Goal: Find contact information: Find contact information

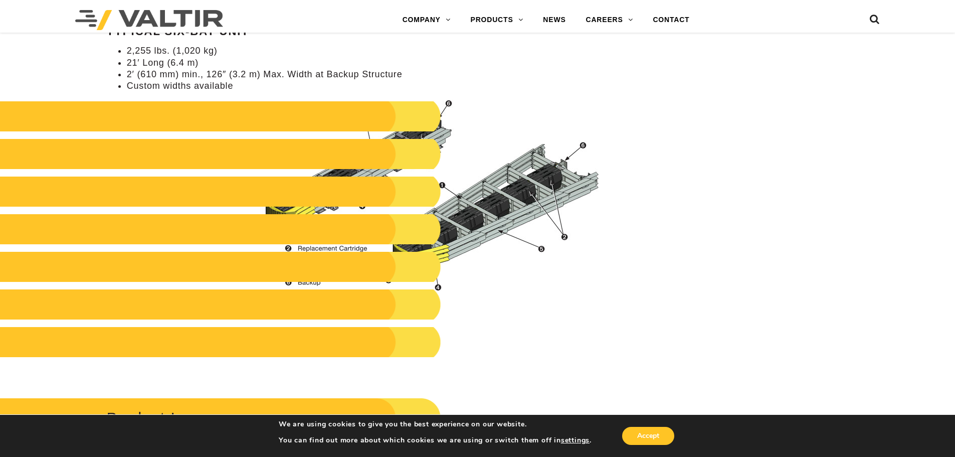
scroll to position [1053, 0]
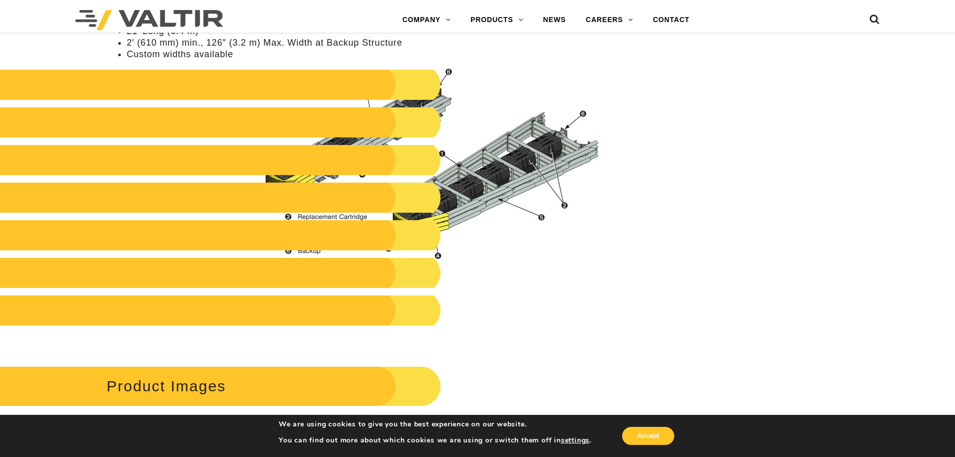
click at [719, 297] on div "**********" at bounding box center [477, 174] width 955 height 2254
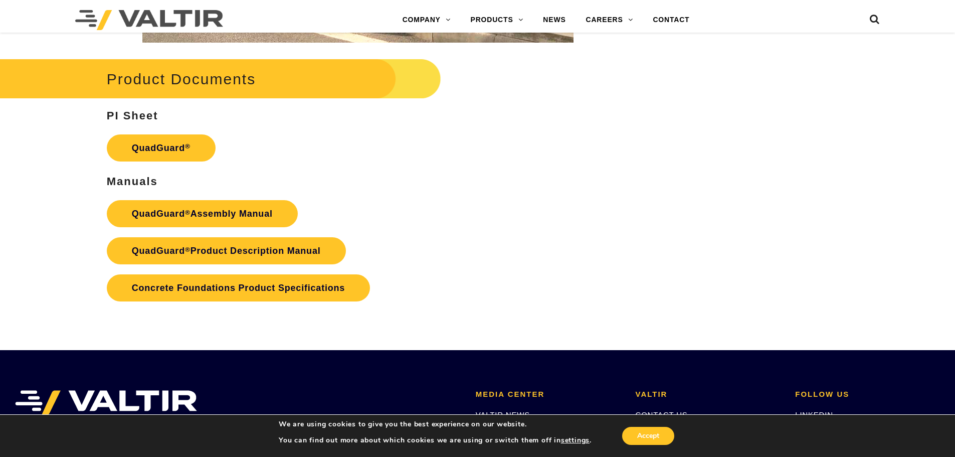
scroll to position [2055, 0]
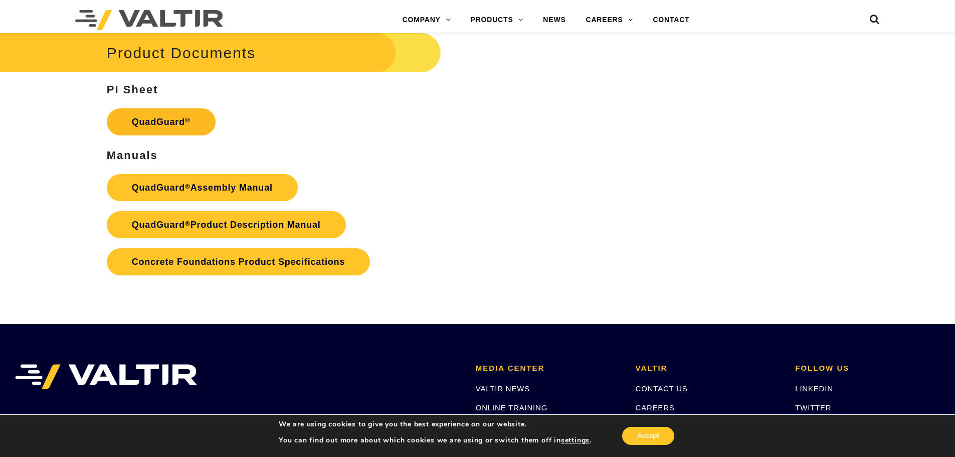
click at [156, 121] on link "QuadGuard ®" at bounding box center [161, 121] width 109 height 27
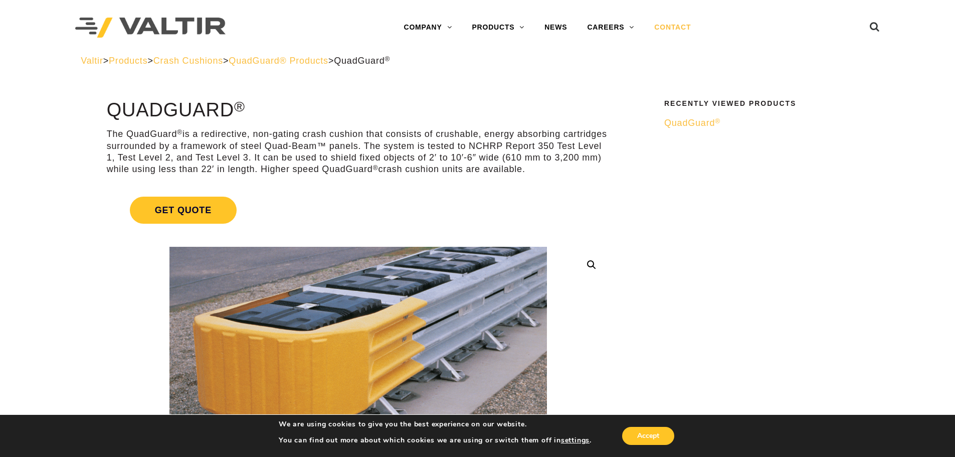
click at [671, 25] on link "CONTACT" at bounding box center [672, 28] width 57 height 20
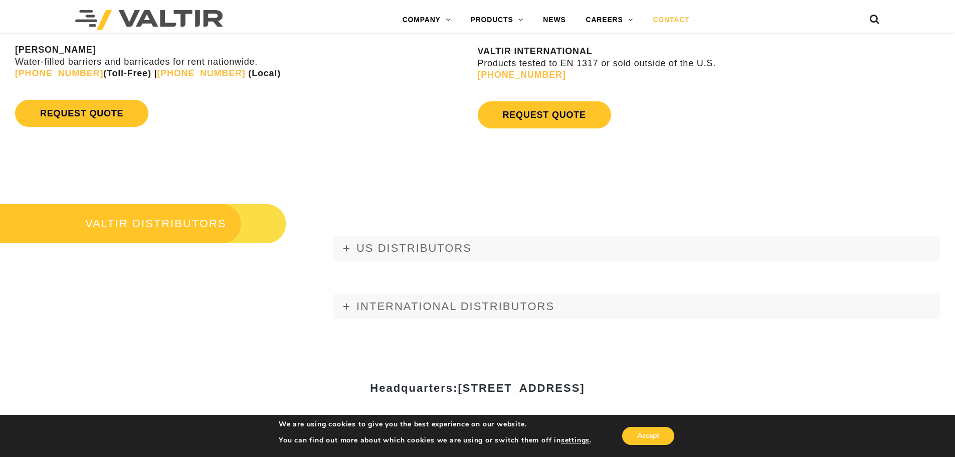
scroll to position [1153, 0]
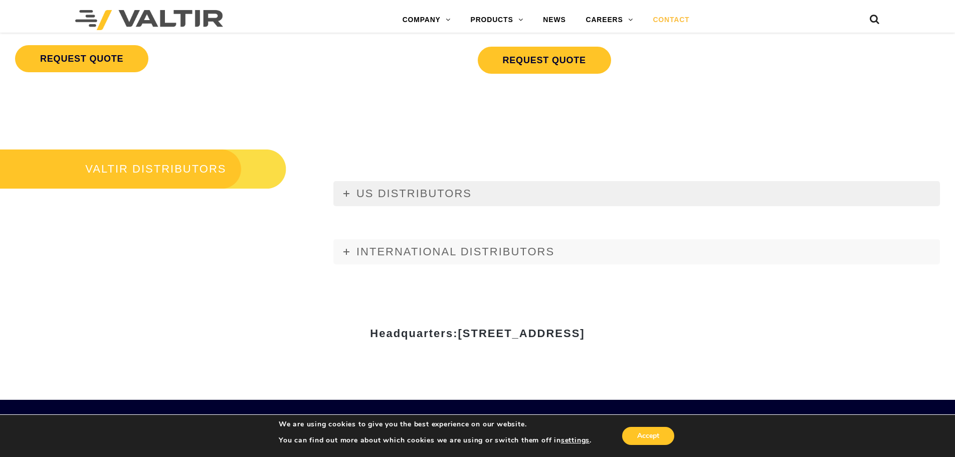
click at [347, 193] on icon at bounding box center [346, 194] width 6 height 6
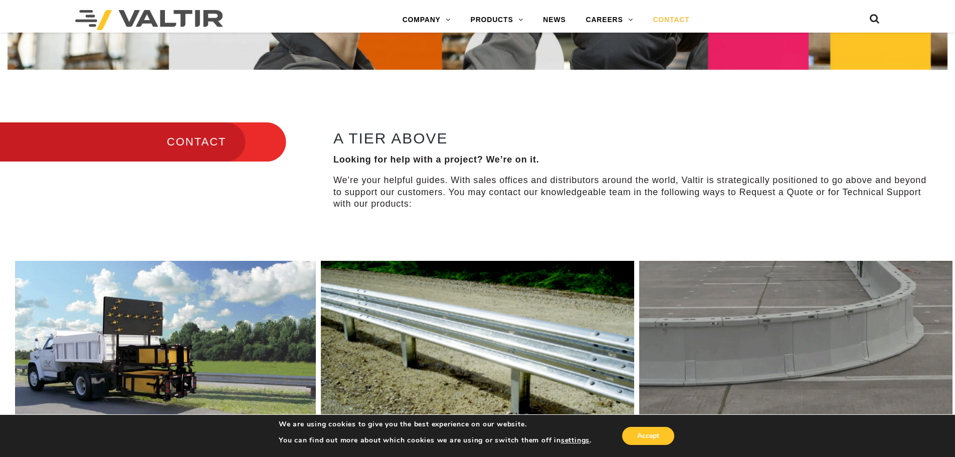
scroll to position [351, 0]
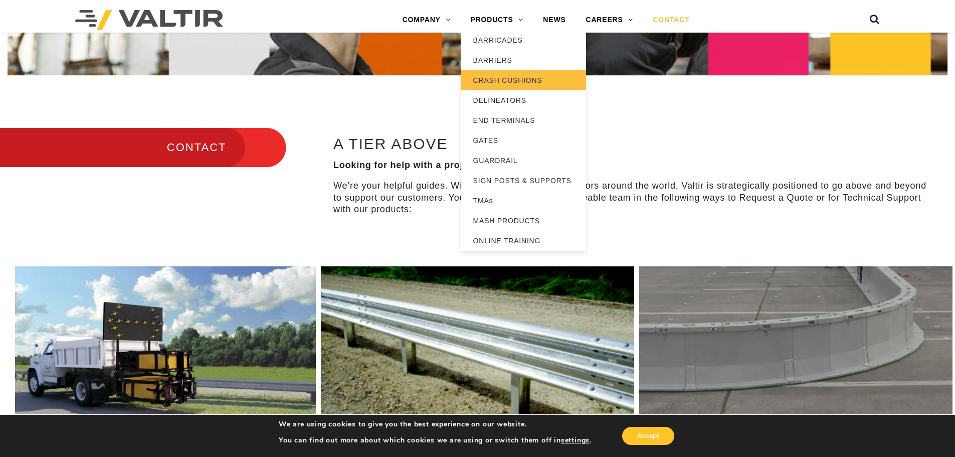
click at [510, 79] on link "CRASH CUSHIONS" at bounding box center [523, 80] width 125 height 20
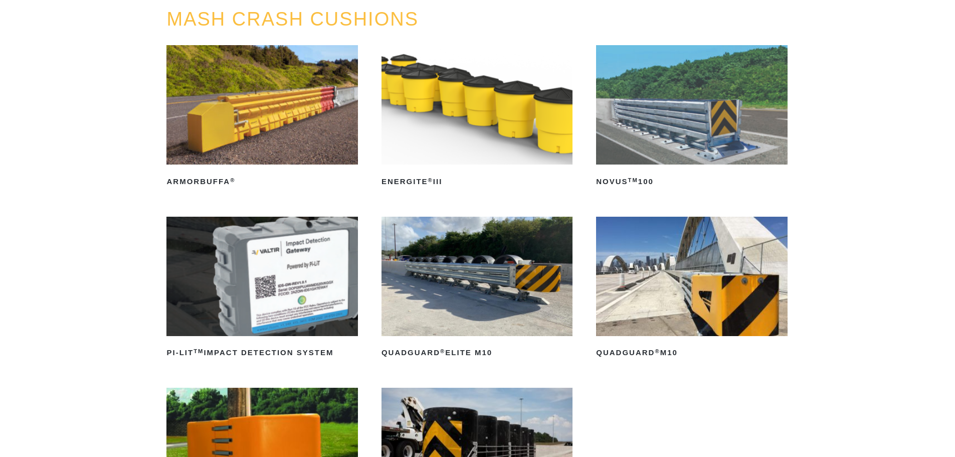
scroll to position [150, 0]
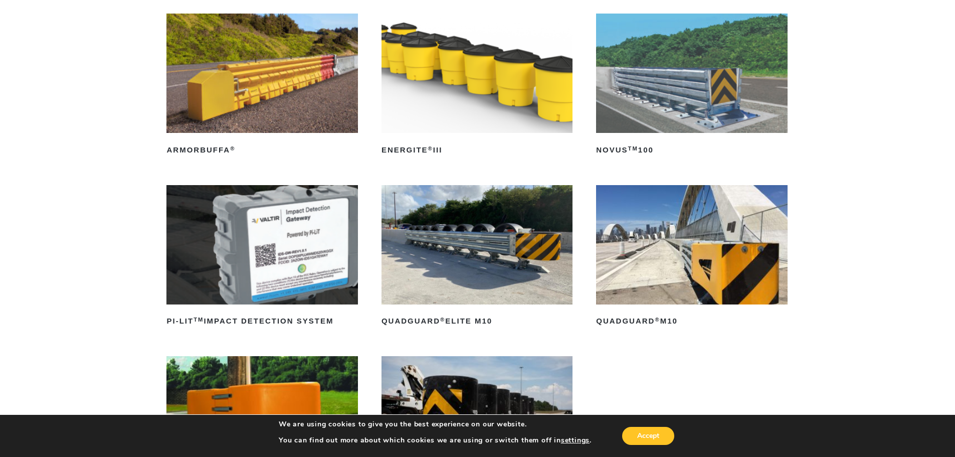
click at [500, 234] on img at bounding box center [477, 244] width 191 height 119
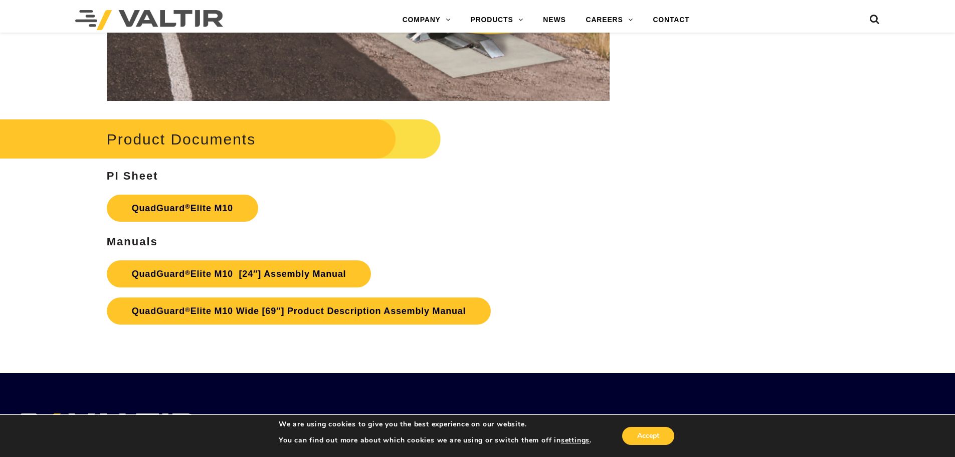
scroll to position [5264, 0]
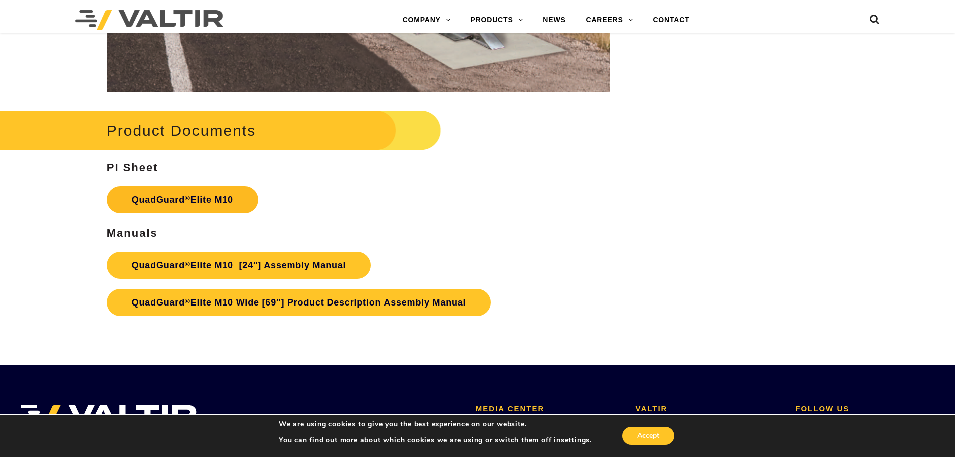
click at [190, 197] on sup "®" at bounding box center [188, 198] width 6 height 8
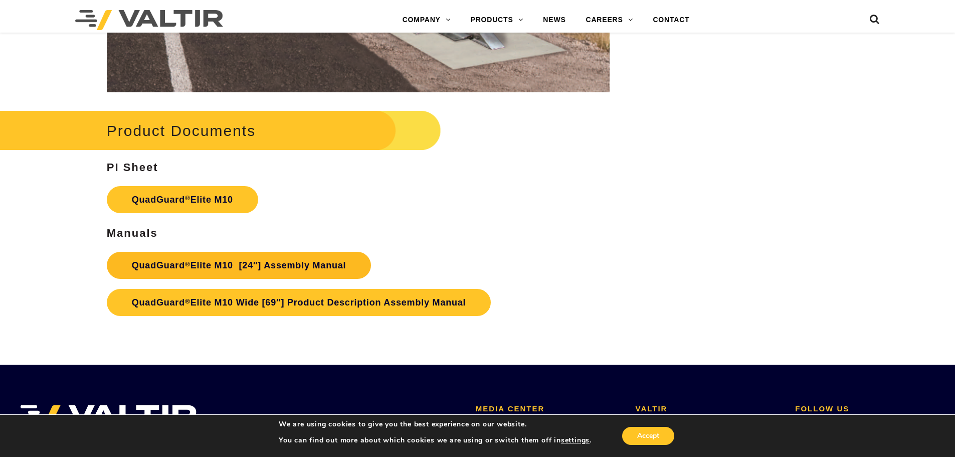
click at [189, 270] on link "QuadGuard ® Elite M10 [24″] Assembly Manual" at bounding box center [239, 265] width 265 height 27
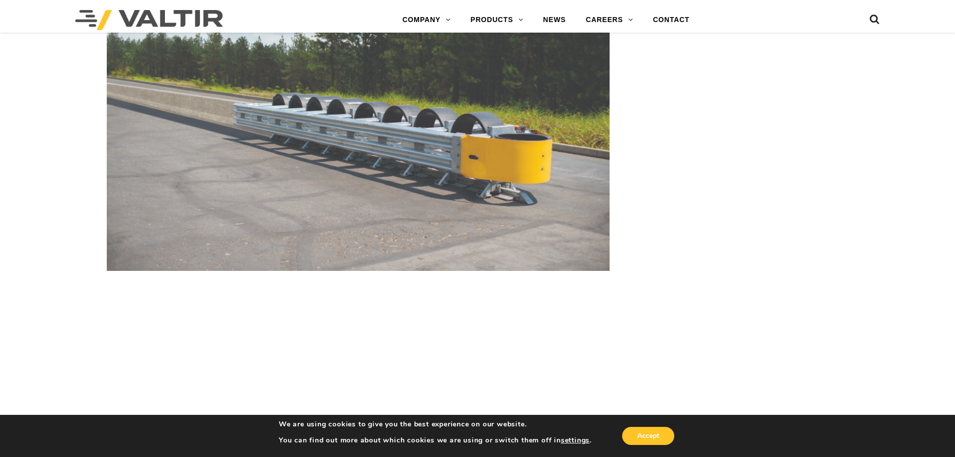
scroll to position [4188, 0]
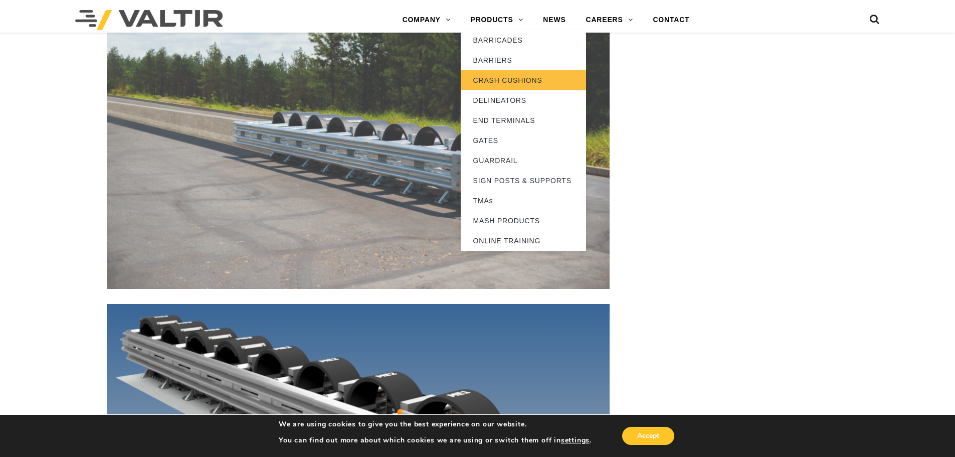
click at [493, 74] on link "CRASH CUSHIONS" at bounding box center [523, 80] width 125 height 20
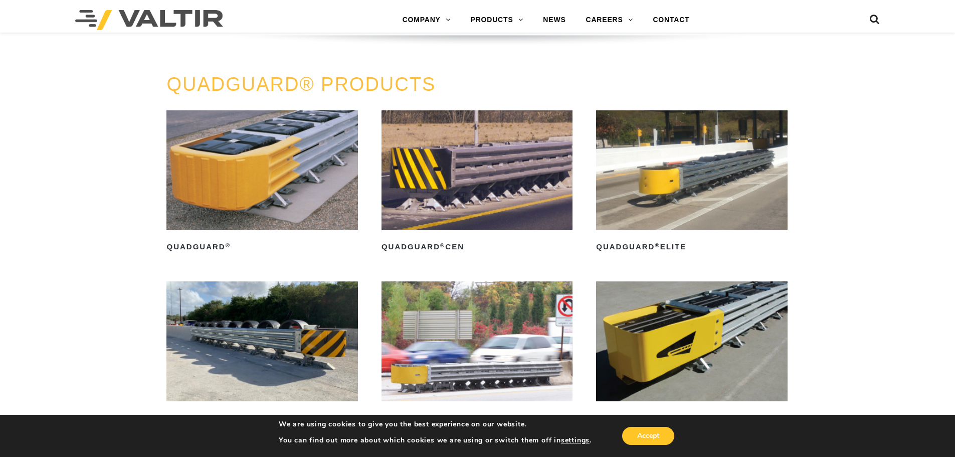
scroll to position [902, 0]
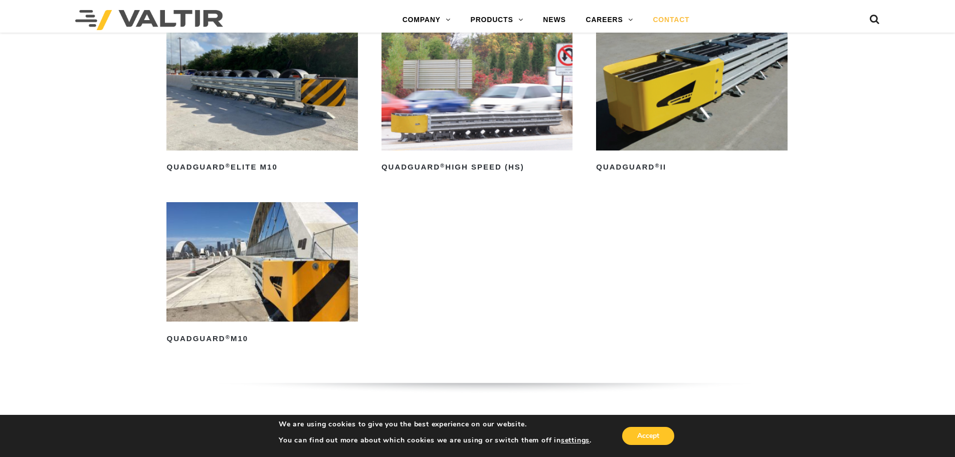
click at [661, 19] on link "CONTACT" at bounding box center [671, 20] width 57 height 20
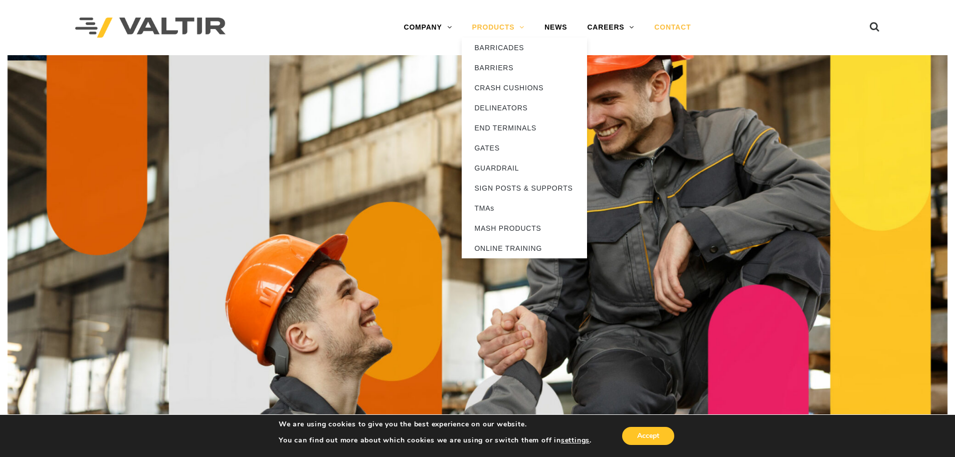
click at [503, 26] on link "PRODUCTS" at bounding box center [498, 28] width 73 height 20
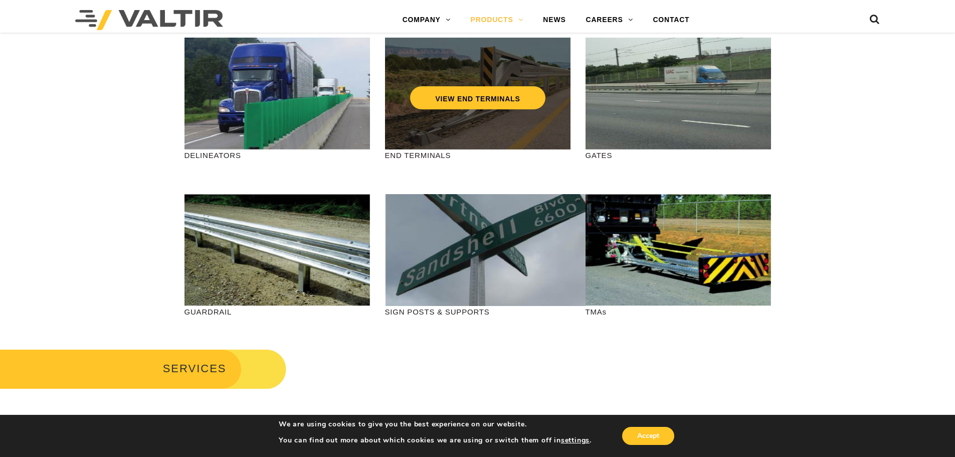
scroll to position [251, 0]
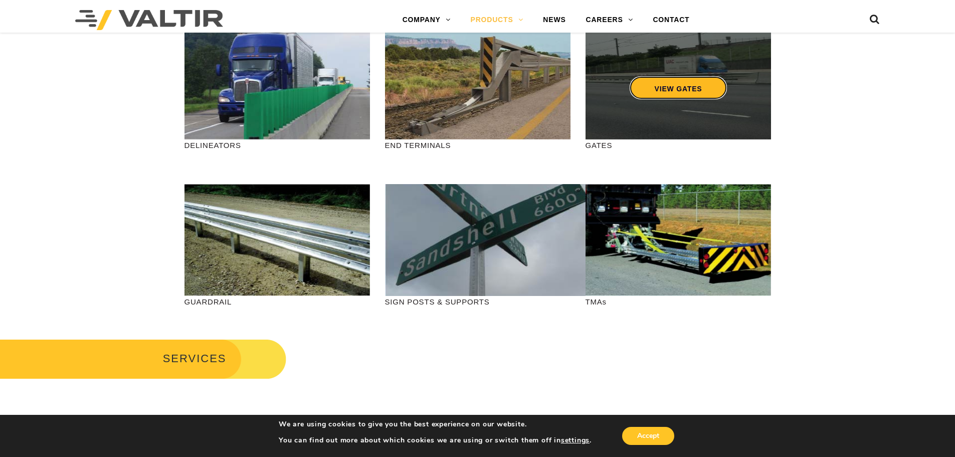
click at [673, 89] on link "VIEW GATES" at bounding box center [678, 87] width 98 height 23
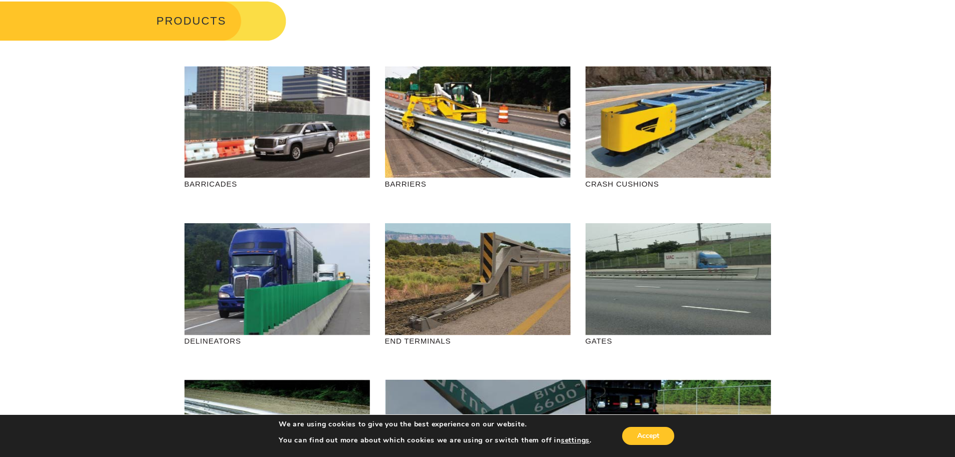
scroll to position [50, 0]
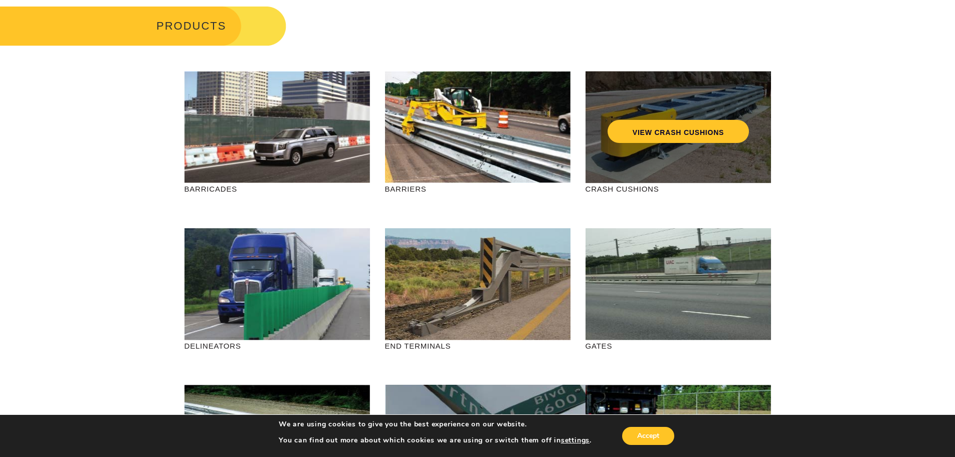
click at [639, 147] on div "VIEW CRASH CUSHIONS" at bounding box center [678, 127] width 185 height 112
click at [665, 134] on link "VIEW CRASH CUSHIONS" at bounding box center [677, 131] width 141 height 23
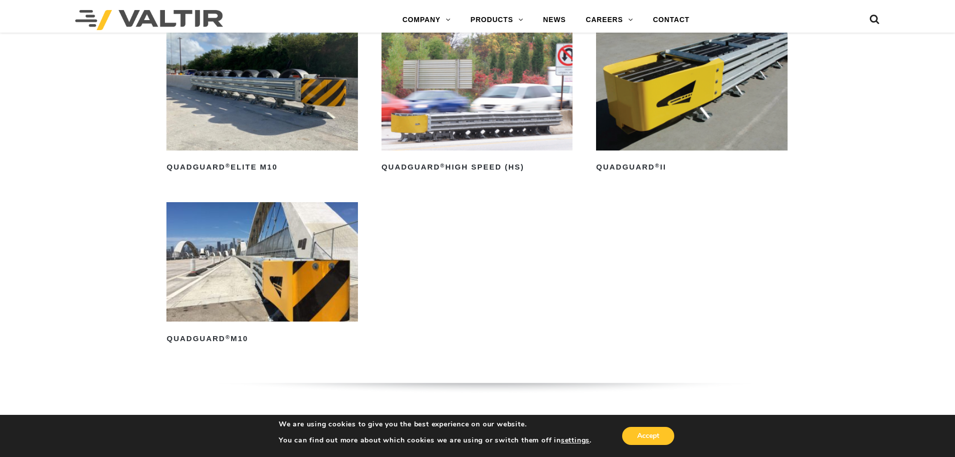
scroll to position [802, 0]
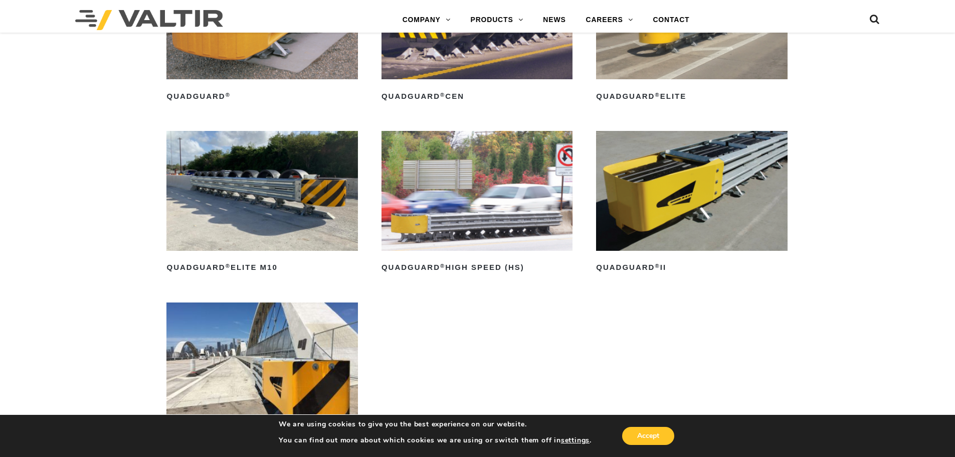
click at [283, 191] on img at bounding box center [261, 190] width 191 height 119
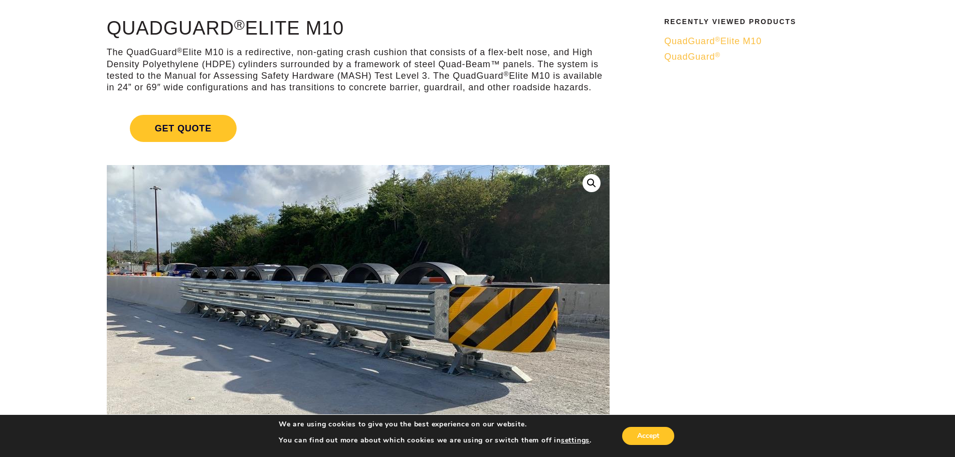
scroll to position [50, 0]
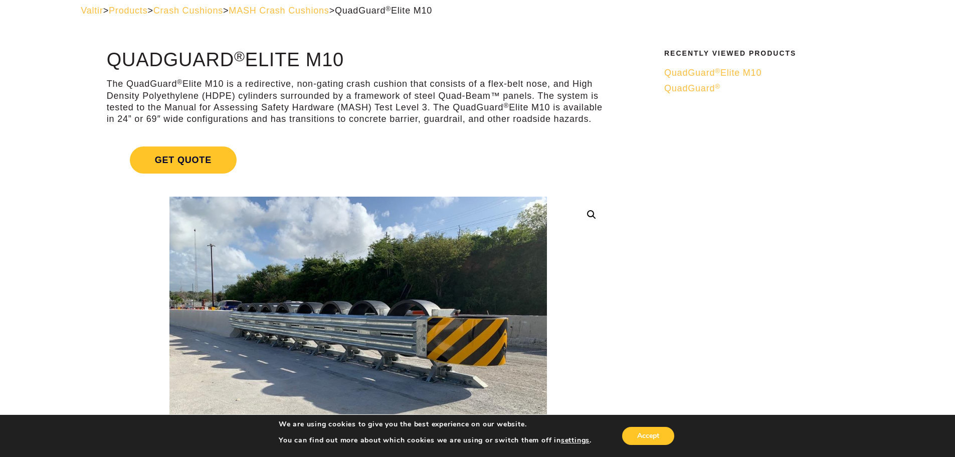
click at [699, 92] on span "QuadGuard ®" at bounding box center [692, 88] width 56 height 10
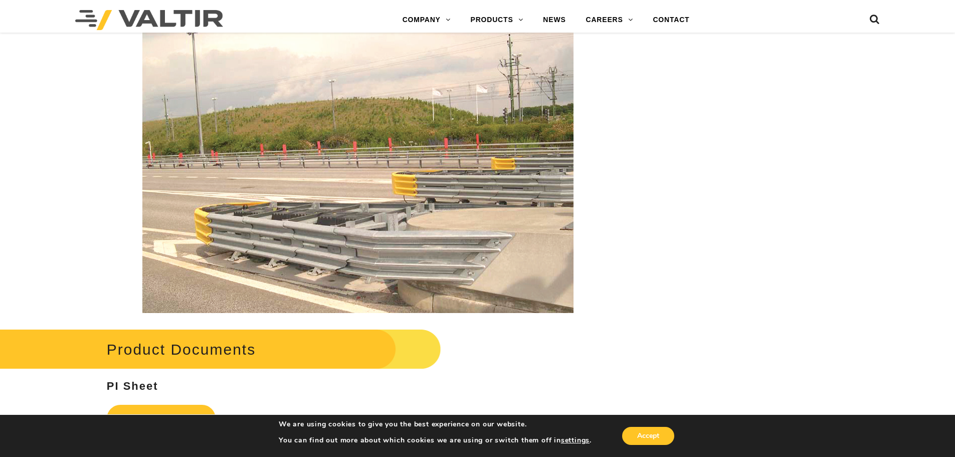
scroll to position [1755, 0]
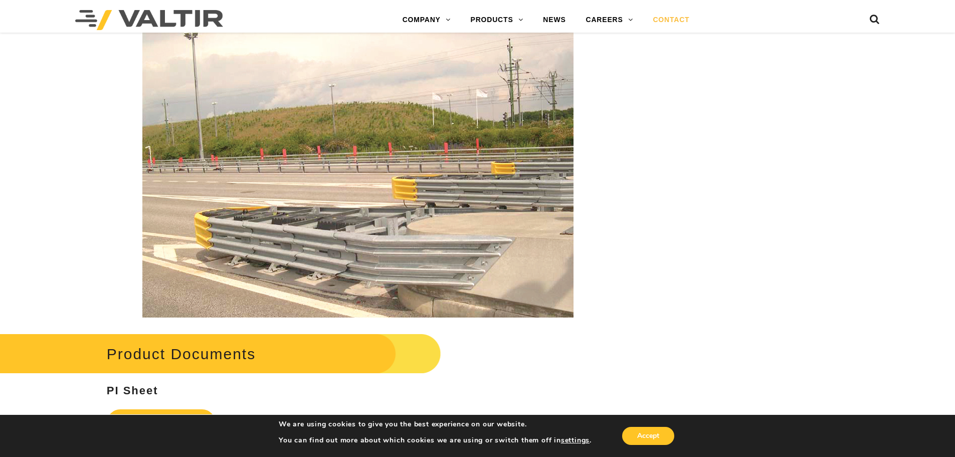
click at [673, 19] on link "CONTACT" at bounding box center [671, 20] width 57 height 20
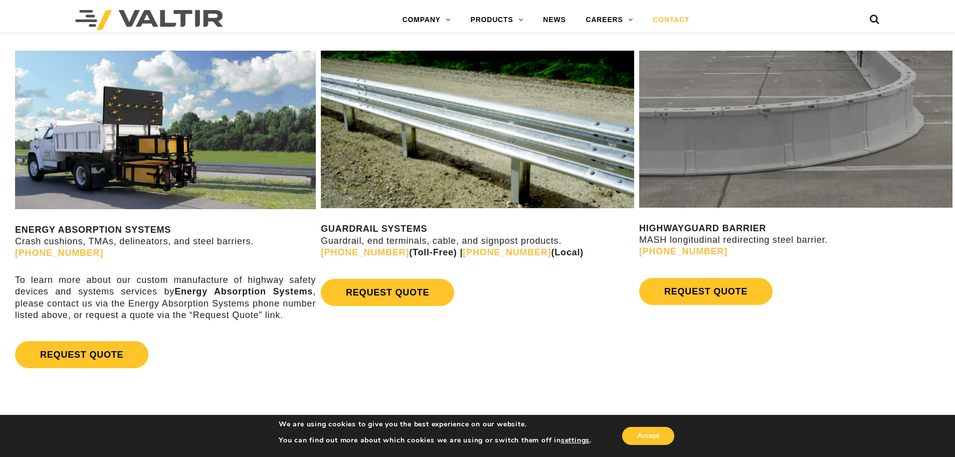
scroll to position [602, 0]
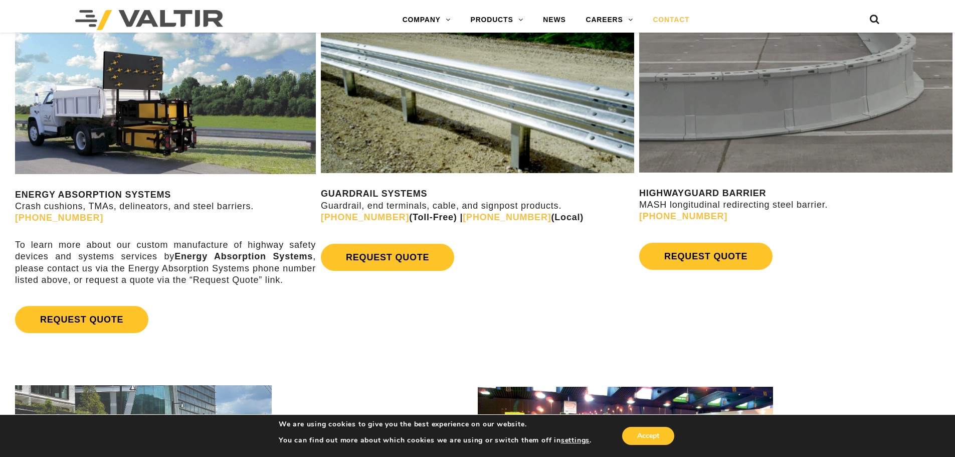
drag, startPoint x: 51, startPoint y: 217, endPoint x: 57, endPoint y: 217, distance: 6.0
click at [51, 217] on link "[PHONE_NUMBER]" at bounding box center [59, 218] width 88 height 10
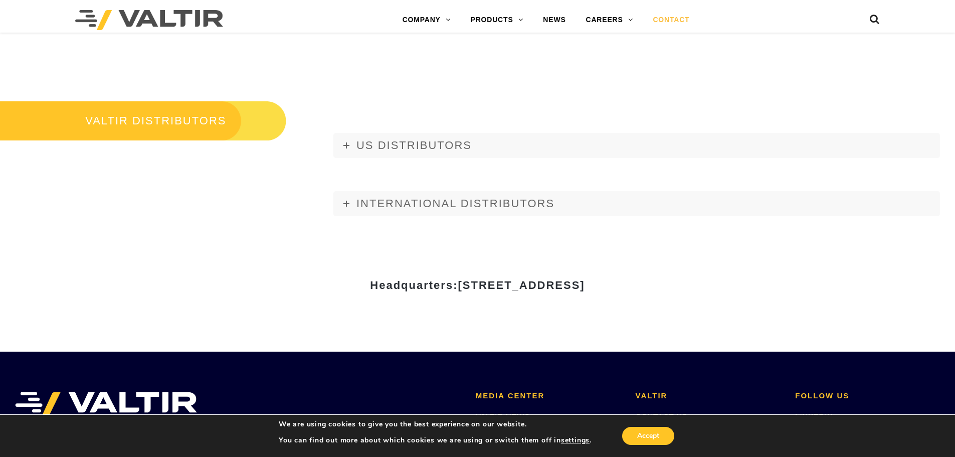
scroll to position [1203, 0]
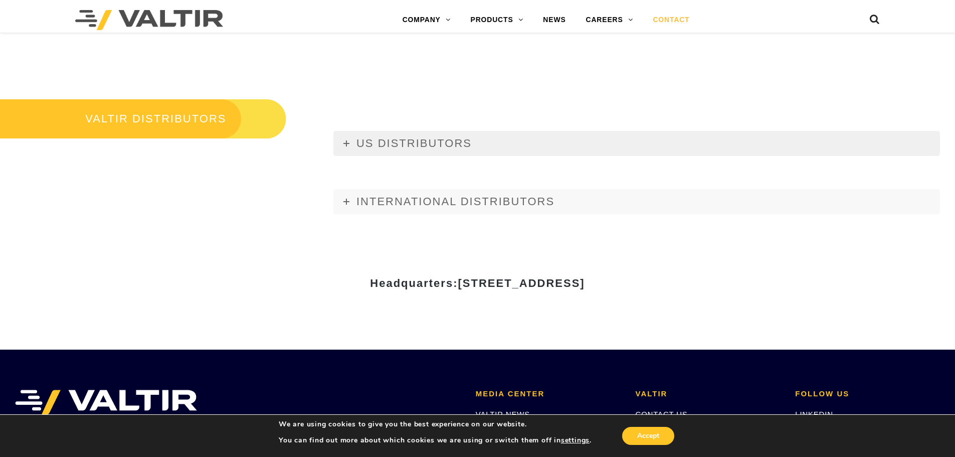
click at [348, 142] on icon at bounding box center [346, 143] width 6 height 6
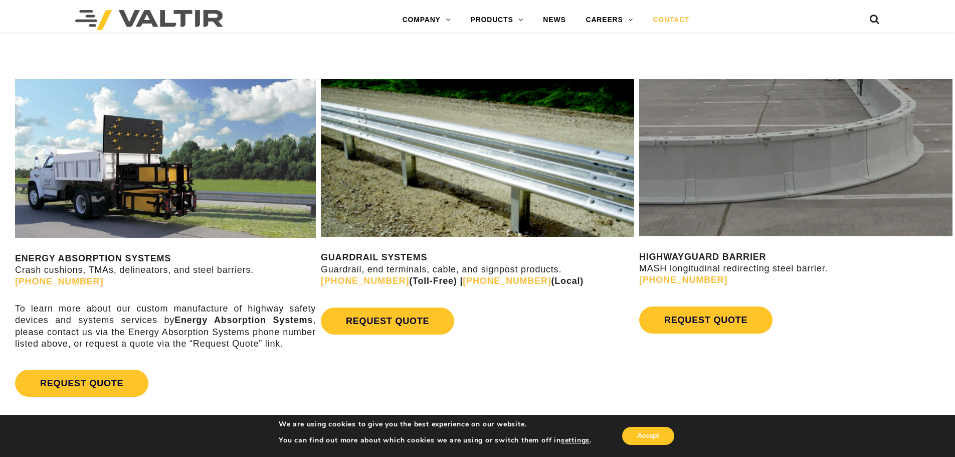
scroll to position [401, 0]
